Goal: Communication & Community: Share content

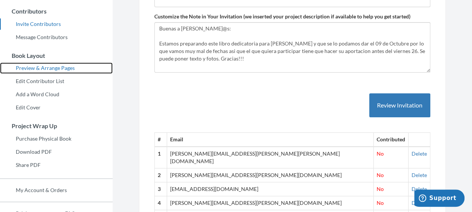
click at [61, 70] on link "Preview & Arrange Pages" at bounding box center [56, 67] width 113 height 11
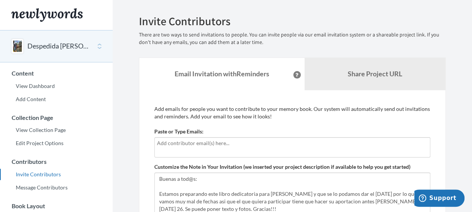
click at [211, 150] on div at bounding box center [292, 147] width 276 height 20
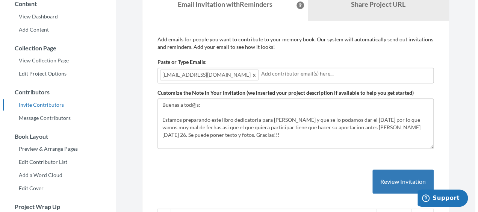
scroll to position [188, 0]
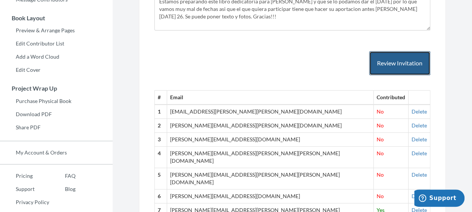
click at [400, 63] on button "Review Invitation" at bounding box center [399, 63] width 61 height 24
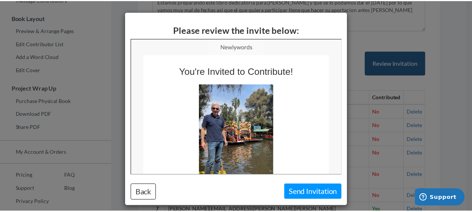
scroll to position [0, 0]
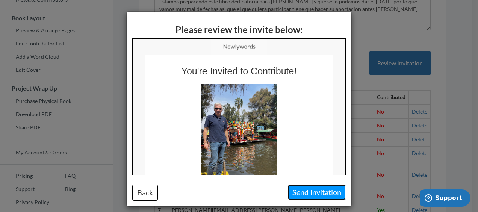
click at [304, 193] on button "Send Invitation" at bounding box center [317, 191] width 58 height 15
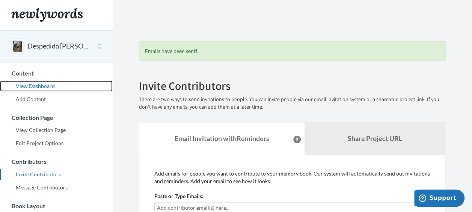
click at [48, 84] on link "View Dashboard" at bounding box center [56, 85] width 113 height 11
